Goal: Transaction & Acquisition: Purchase product/service

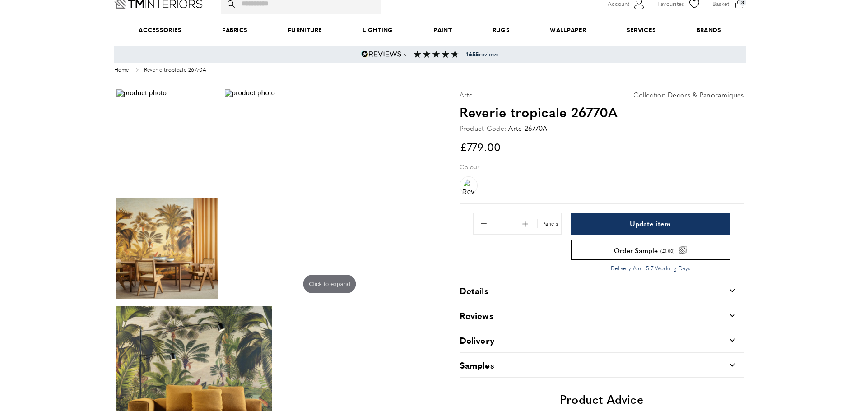
scroll to position [42, 0]
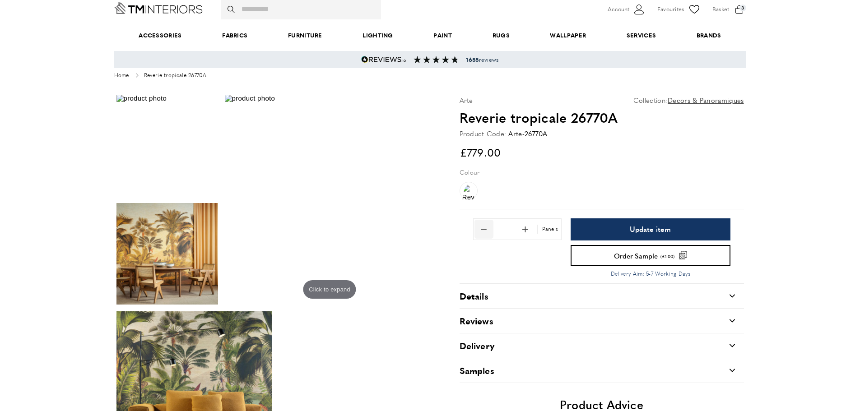
click at [486, 233] on span "Remove 1 from quantity" at bounding box center [484, 229] width 19 height 19
type input "*"
click at [186, 166] on img at bounding box center [167, 146] width 102 height 102
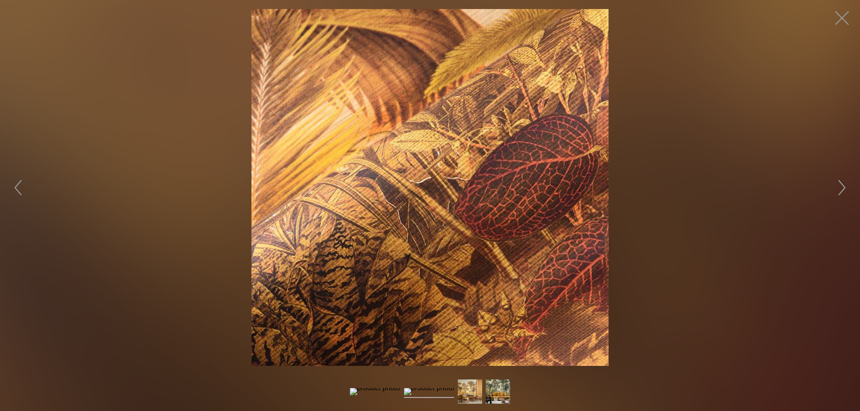
scroll to position [0, 127]
click at [843, 186] on button "button" at bounding box center [842, 187] width 27 height 27
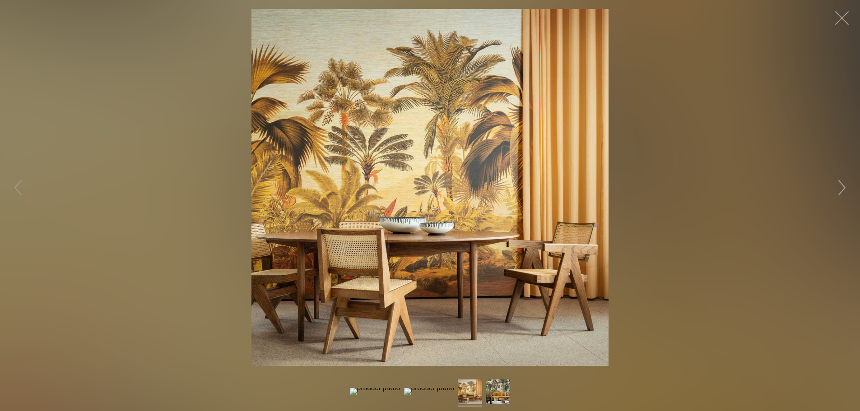
click at [843, 187] on button "button" at bounding box center [842, 187] width 27 height 27
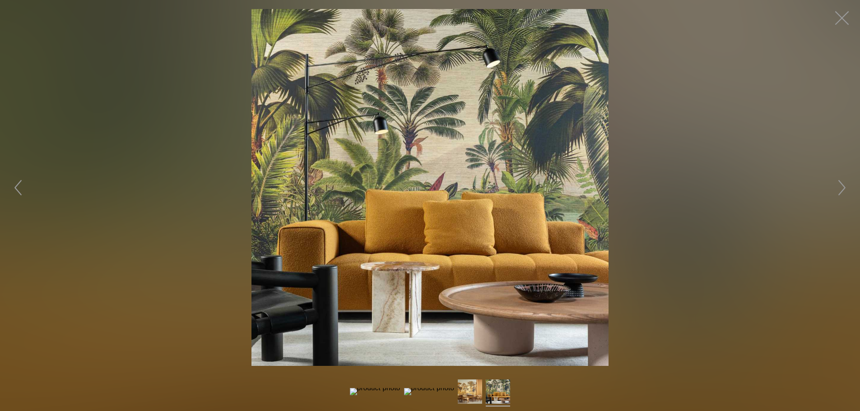
click at [843, 187] on button "button" at bounding box center [842, 187] width 27 height 27
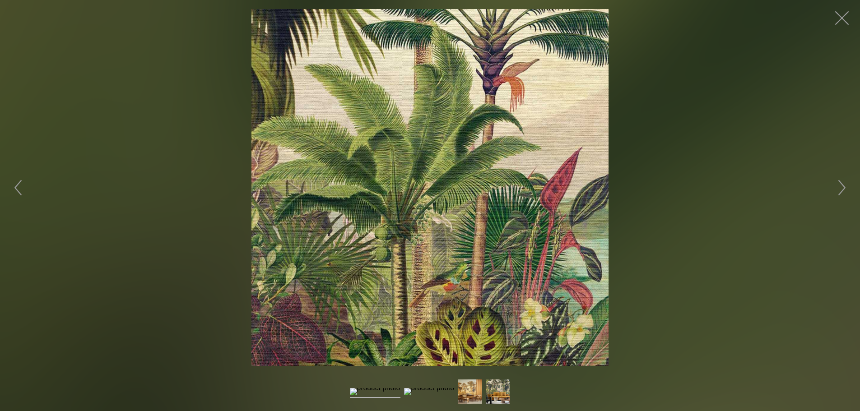
click at [842, 187] on button "button" at bounding box center [842, 187] width 27 height 27
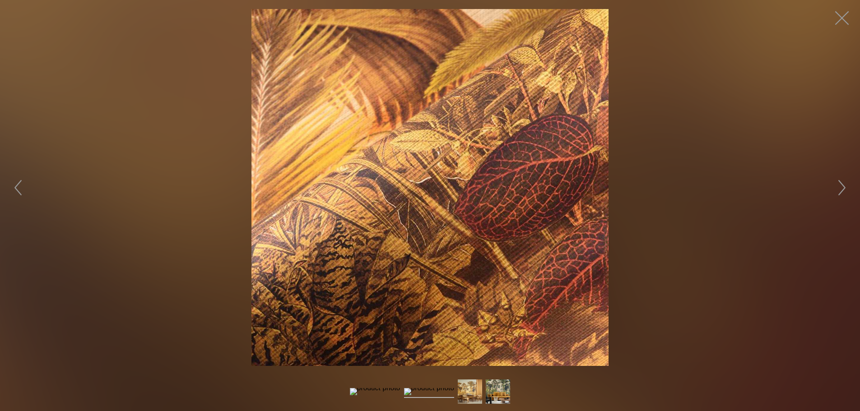
click at [842, 187] on button "button" at bounding box center [842, 187] width 27 height 27
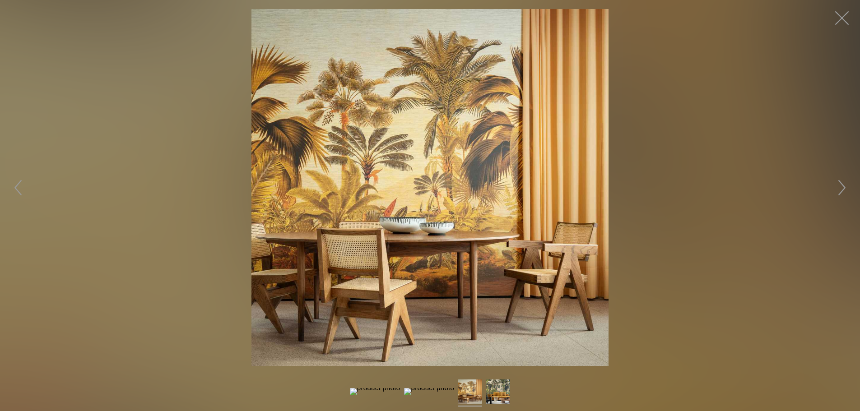
click at [842, 187] on button "button" at bounding box center [842, 187] width 27 height 27
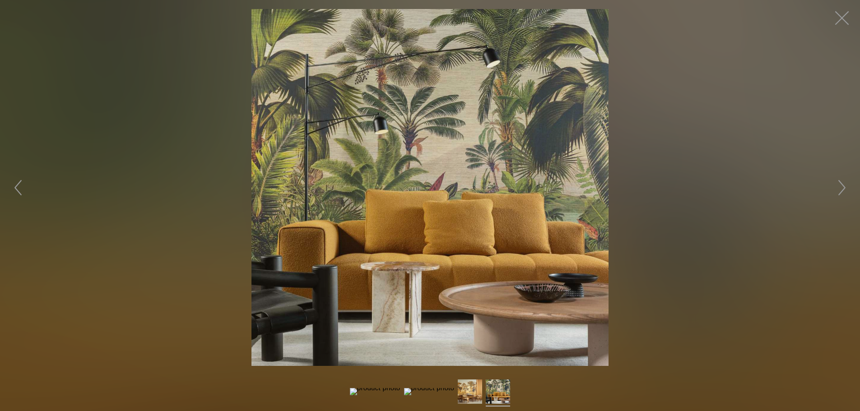
click at [842, 187] on button "button" at bounding box center [842, 187] width 27 height 27
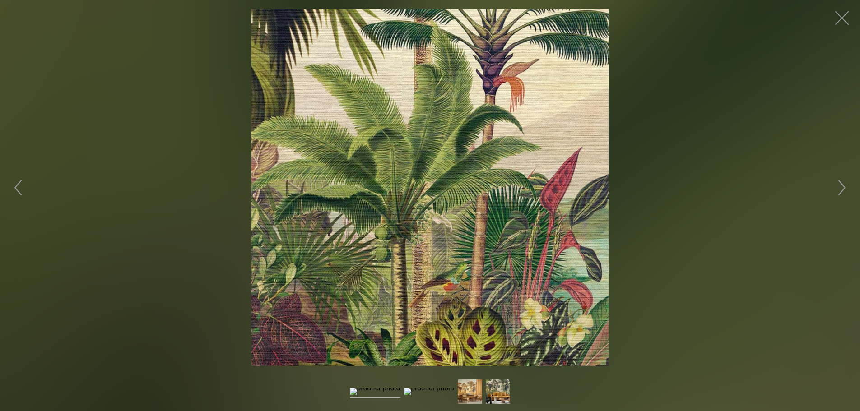
drag, startPoint x: 839, startPoint y: 1, endPoint x: 842, endPoint y: 17, distance: 15.6
click at [839, 2] on div at bounding box center [430, 187] width 860 height 375
click at [842, 18] on button "button" at bounding box center [842, 18] width 27 height 27
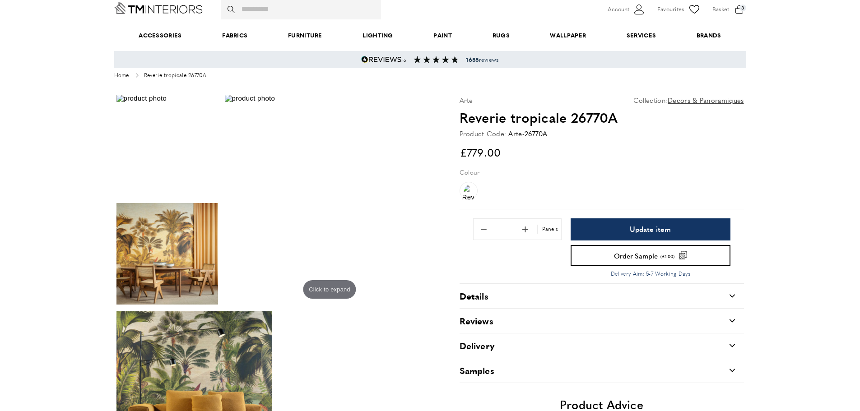
click at [214, 177] on img at bounding box center [167, 146] width 102 height 102
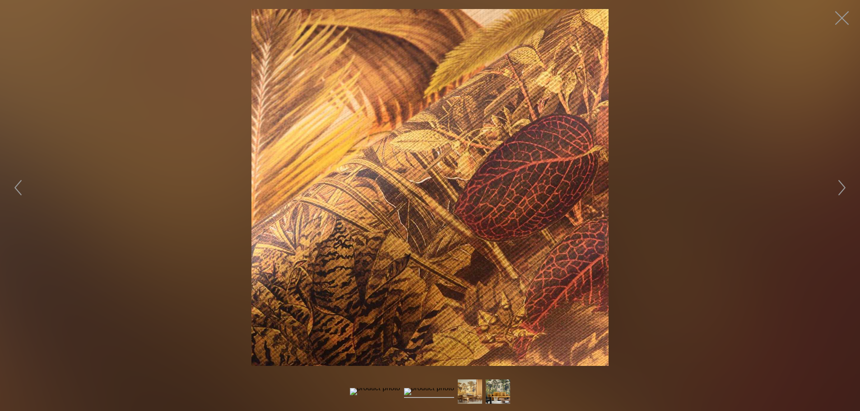
scroll to position [0, 254]
click at [837, 12] on button "button" at bounding box center [842, 18] width 27 height 27
